Goal: Task Accomplishment & Management: Use online tool/utility

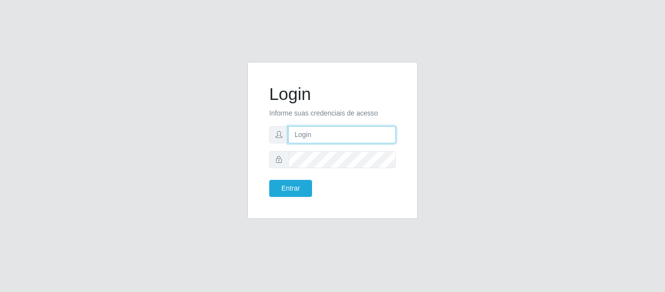
click at [358, 135] on input "text" at bounding box center [342, 134] width 108 height 17
type input "[PERSON_NAME][EMAIL_ADDRESS][DOMAIN_NAME]"
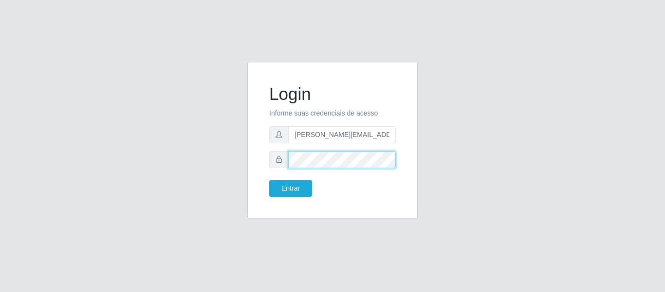
click at [269, 180] on button "Entrar" at bounding box center [290, 188] width 43 height 17
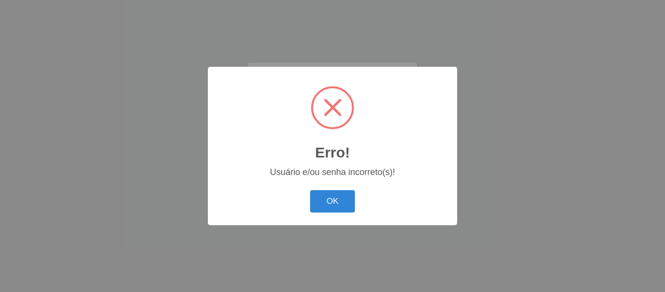
click at [310, 190] on button "OK" at bounding box center [332, 201] width 45 height 23
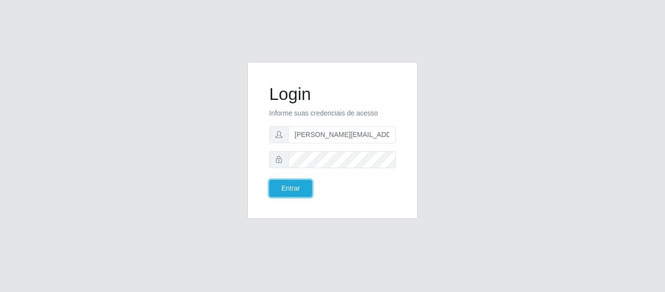
click at [269, 180] on button "Entrar" at bounding box center [290, 188] width 43 height 17
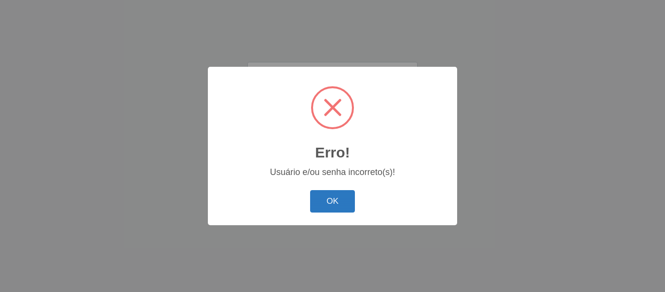
click at [336, 201] on button "OK" at bounding box center [332, 201] width 45 height 23
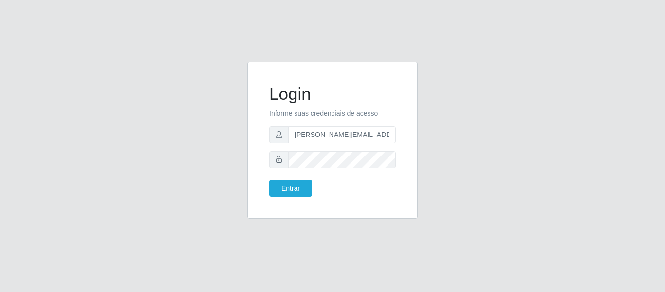
click at [334, 169] on form "Login Informe suas credenciais de acesso [PERSON_NAME][EMAIL_ADDRESS][DOMAIN_NA…" at bounding box center [332, 140] width 127 height 113
click at [269, 180] on button "Entrar" at bounding box center [290, 188] width 43 height 17
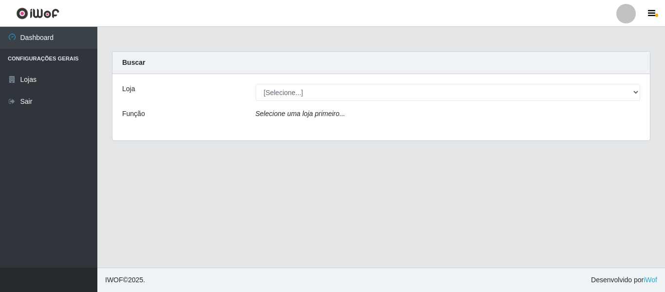
click at [354, 80] on div "Loja [Selecione...] Hiper Queiroz - Nova Betânia Função Selecione uma loja prim…" at bounding box center [381, 107] width 538 height 66
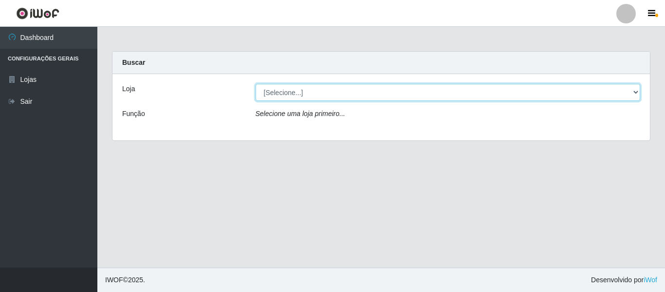
click at [357, 89] on select "[Selecione...] Hiper Queiroz - [GEOGRAPHIC_DATA]" at bounding box center [448, 92] width 385 height 17
select select "497"
click at [256, 84] on select "[Selecione...] Hiper Queiroz - [GEOGRAPHIC_DATA]" at bounding box center [448, 92] width 385 height 17
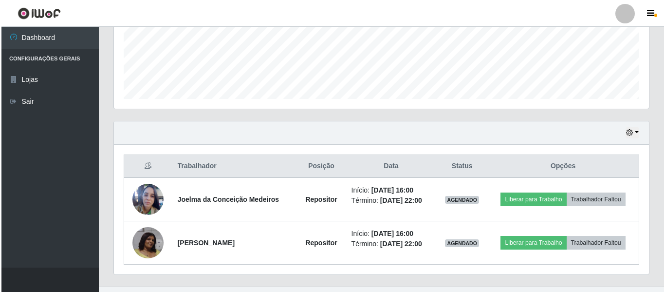
scroll to position [268, 0]
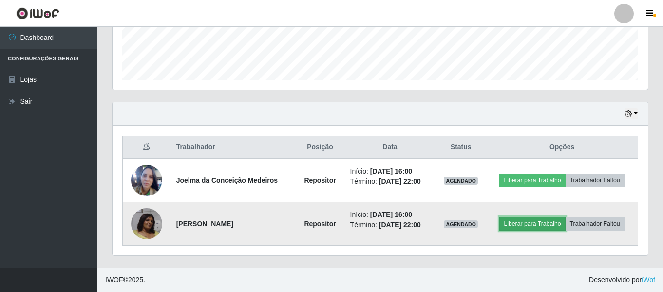
click at [558, 223] on button "Liberar para Trabalho" at bounding box center [532, 224] width 66 height 14
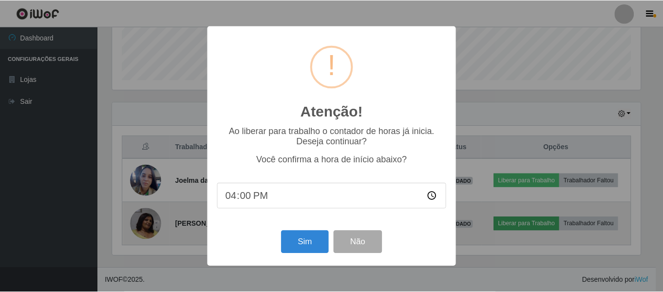
scroll to position [202, 530]
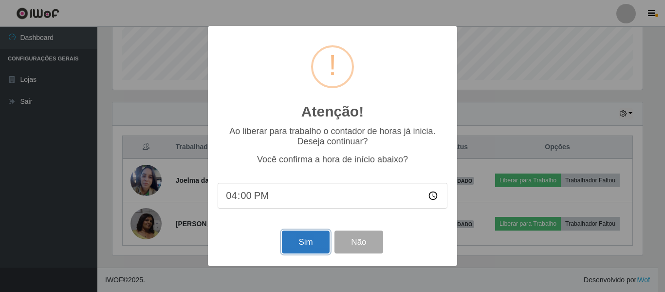
click at [315, 242] on button "Sim" at bounding box center [305, 241] width 47 height 23
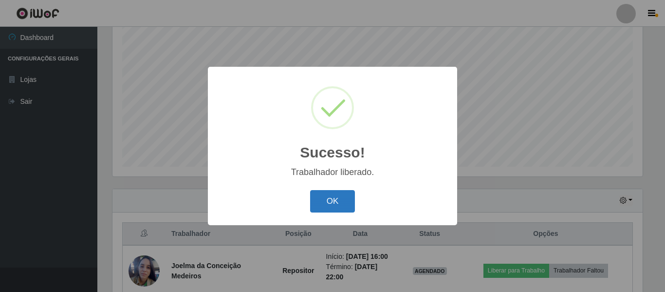
click at [336, 197] on button "OK" at bounding box center [332, 201] width 45 height 23
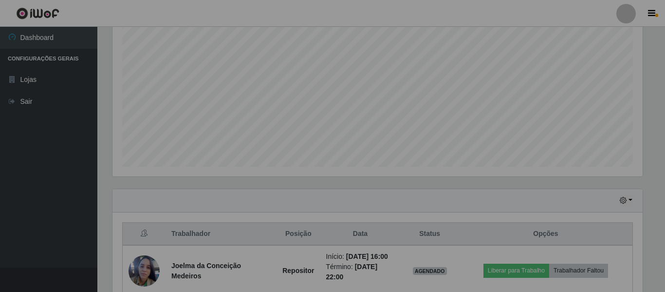
scroll to position [202, 535]
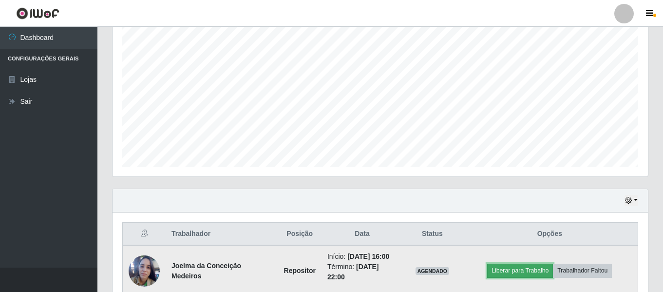
click at [531, 270] on button "Liberar para Trabalho" at bounding box center [520, 270] width 66 height 14
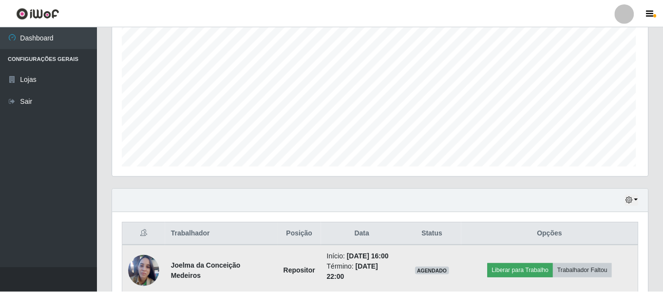
scroll to position [202, 530]
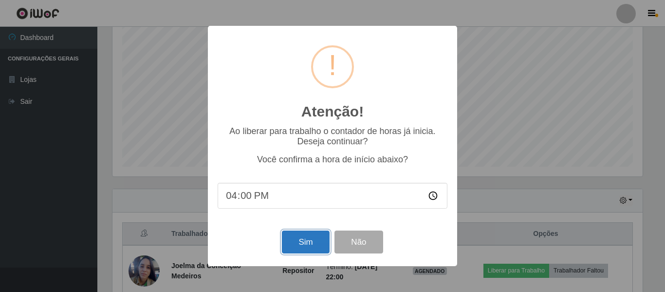
click at [302, 246] on button "Sim" at bounding box center [305, 241] width 47 height 23
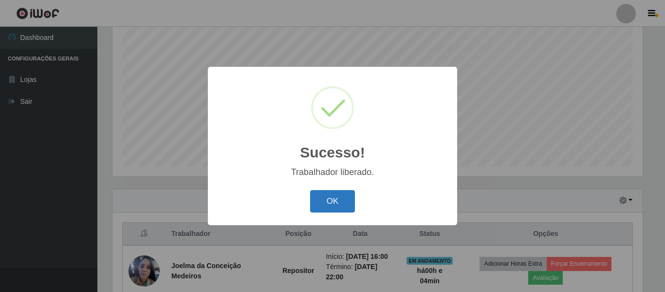
click at [332, 206] on button "OK" at bounding box center [332, 201] width 45 height 23
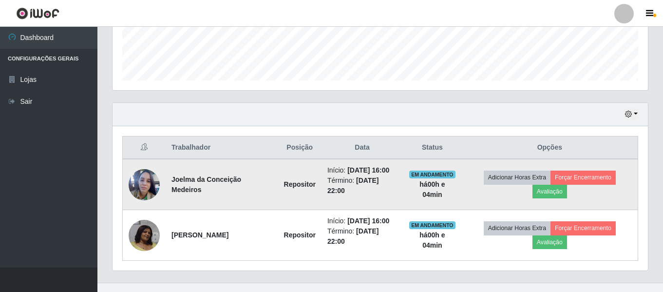
scroll to position [283, 0]
